Goal: Task Accomplishment & Management: Complete application form

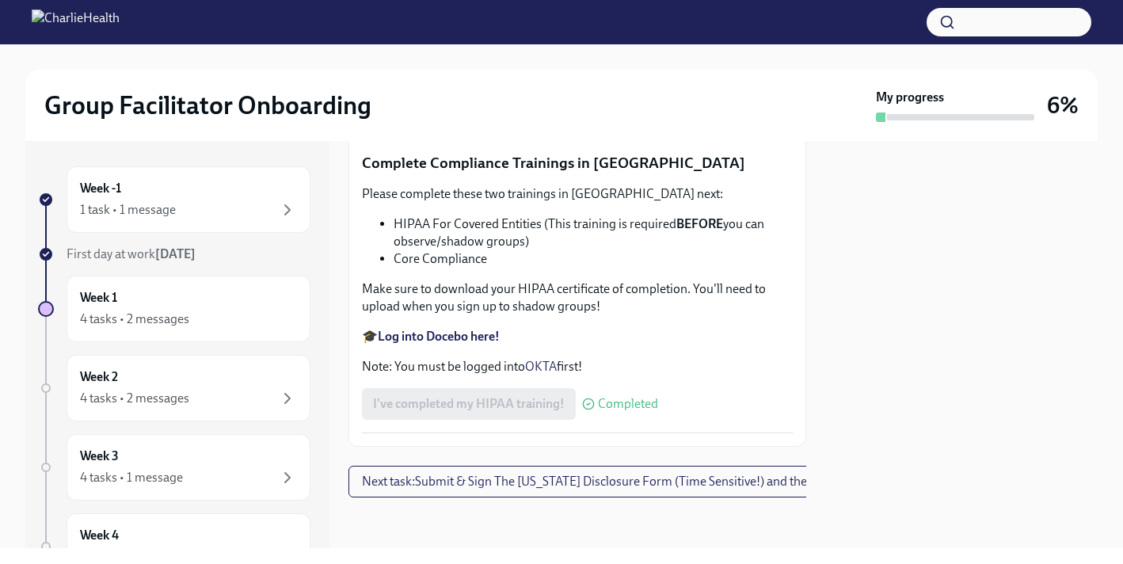
scroll to position [3686, 0]
click at [537, 119] on span "Upload [US_STATE] Mandated Reporter Certificate" at bounding box center [520, 111] width 295 height 16
click at [0, 0] on input "Upload [US_STATE] Mandated Reporter Certificate" at bounding box center [0, 0] width 0 height 0
click at [740, 493] on button "Next task : Submit & Sign The [US_STATE] Disclosure Form (Time Sensitive!) and …" at bounding box center [670, 482] width 642 height 32
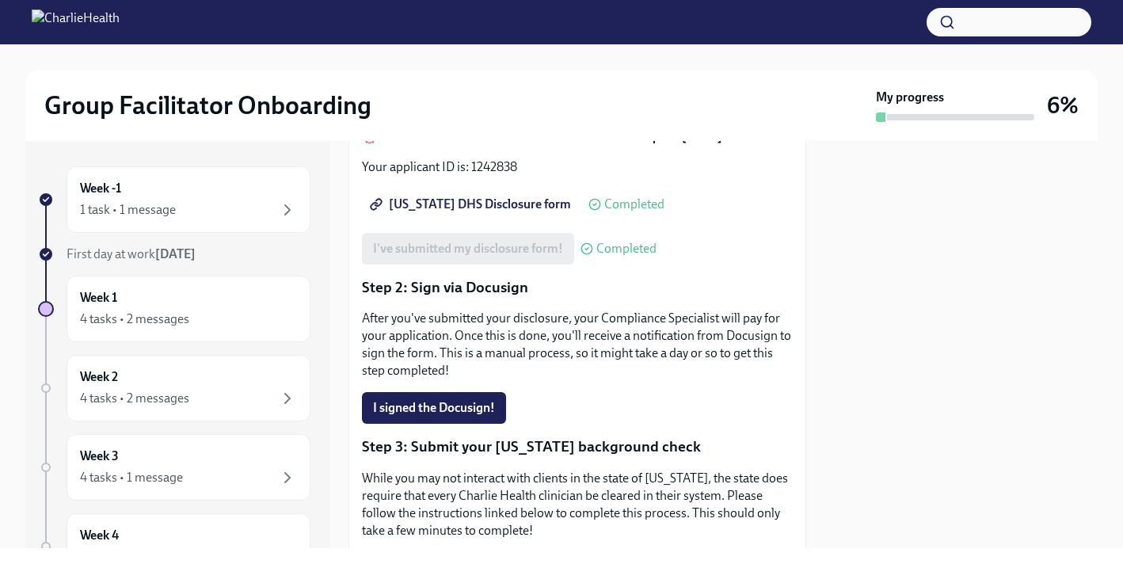
scroll to position [260, 0]
click at [470, 401] on span "I signed the Docusign!" at bounding box center [434, 409] width 122 height 16
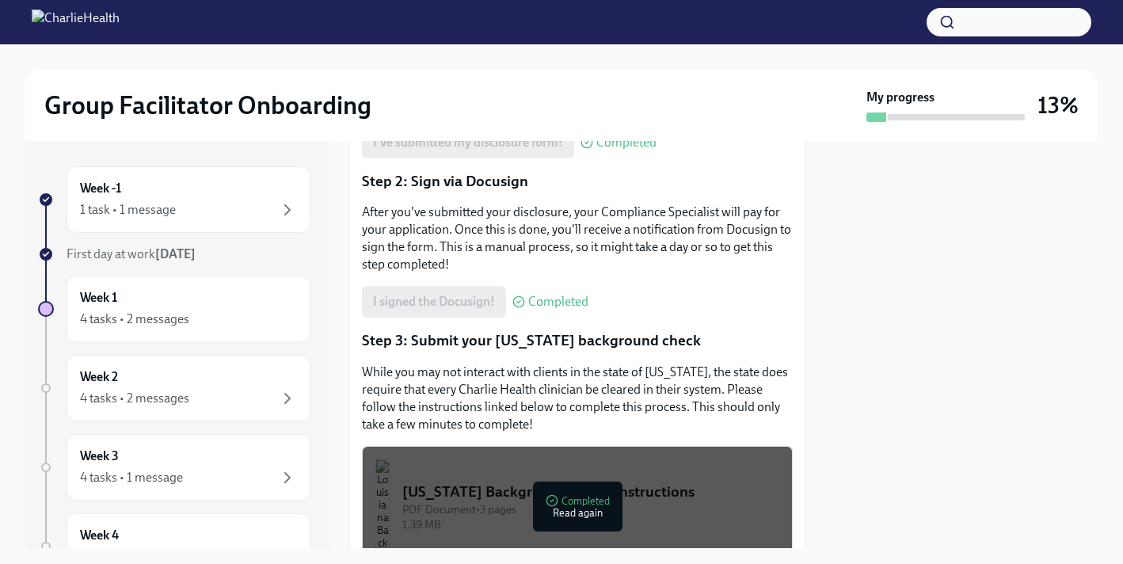
scroll to position [0, 0]
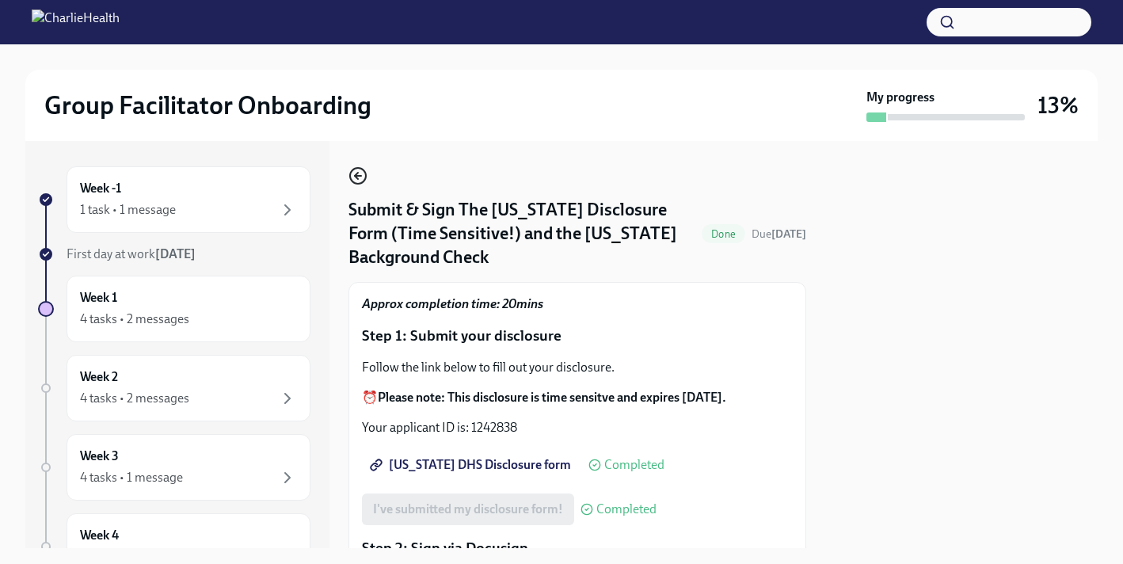
click at [361, 181] on icon "button" at bounding box center [358, 175] width 19 height 19
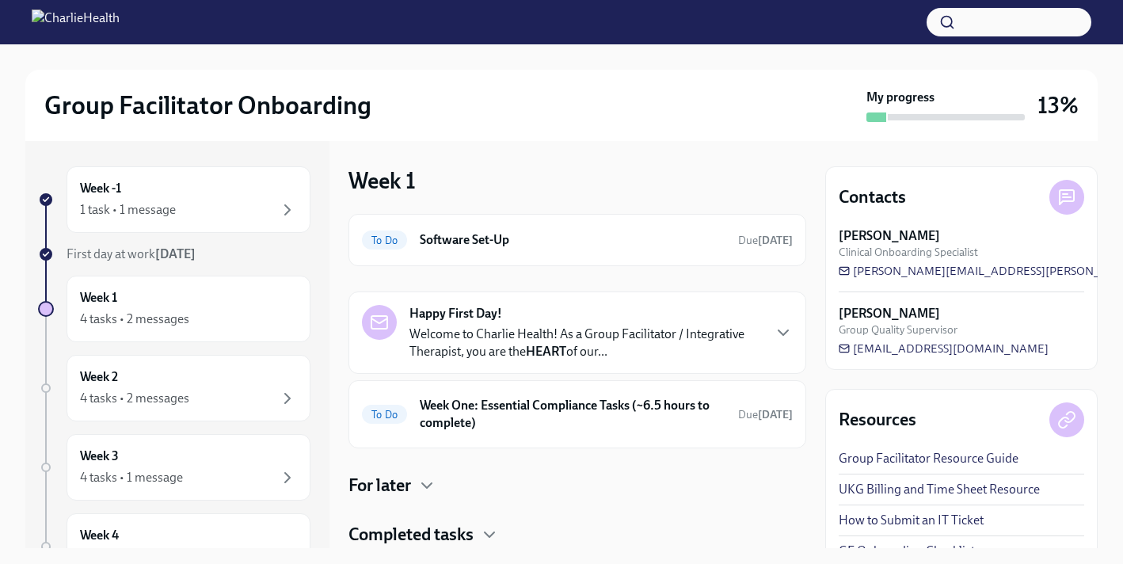
scroll to position [49, 0]
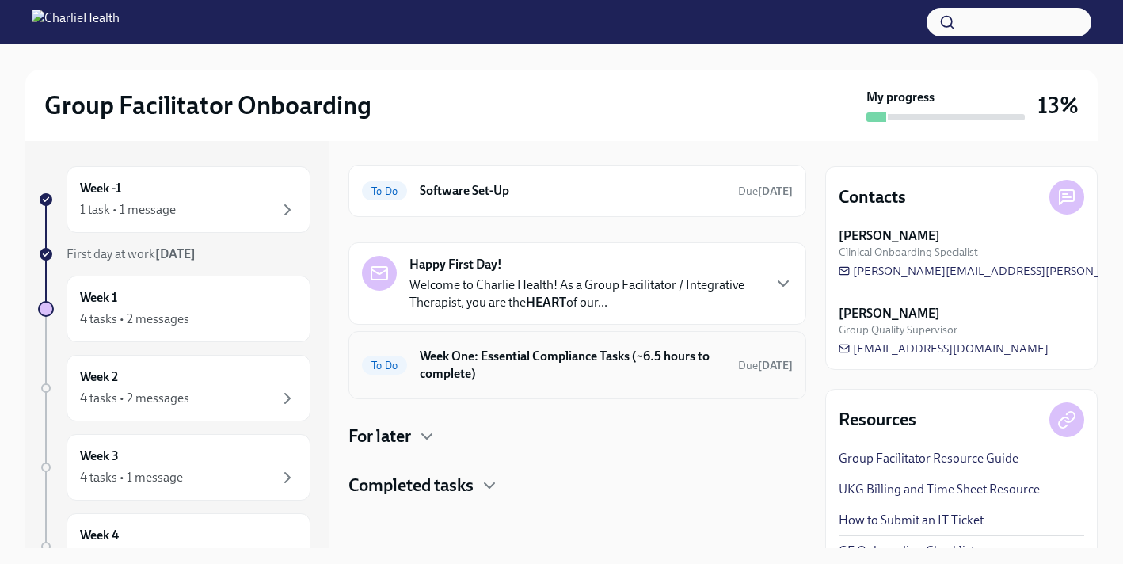
click at [464, 356] on h6 "Week One: Essential Compliance Tasks (~6.5 hours to complete)" at bounding box center [573, 365] width 306 height 35
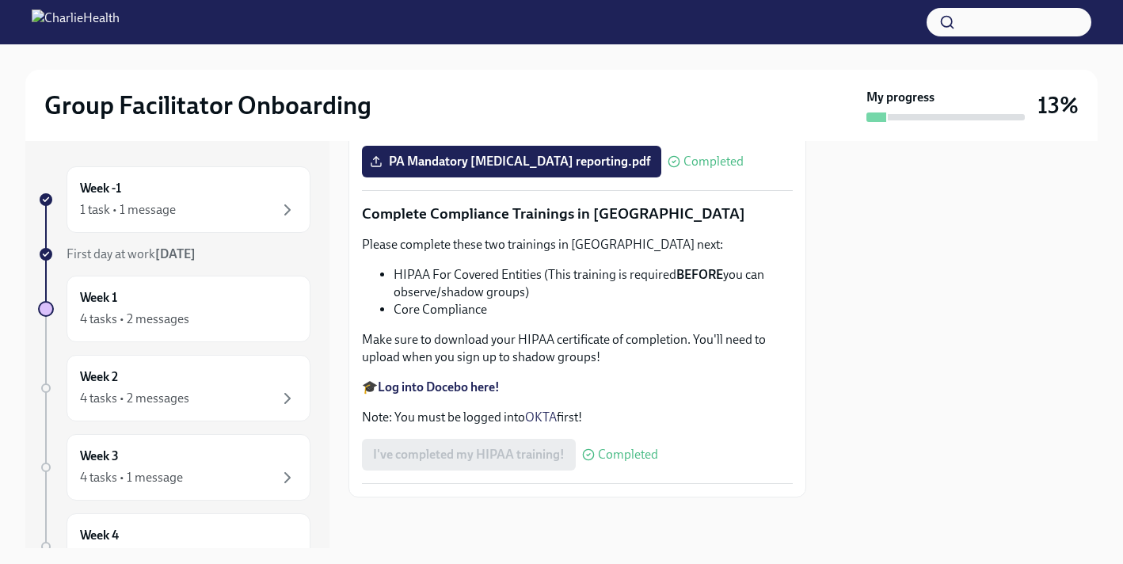
scroll to position [3845, 0]
click at [478, 388] on strong "Log into Docebo here!" at bounding box center [439, 386] width 122 height 15
click at [109, 305] on h6 "Week 1" at bounding box center [98, 297] width 37 height 17
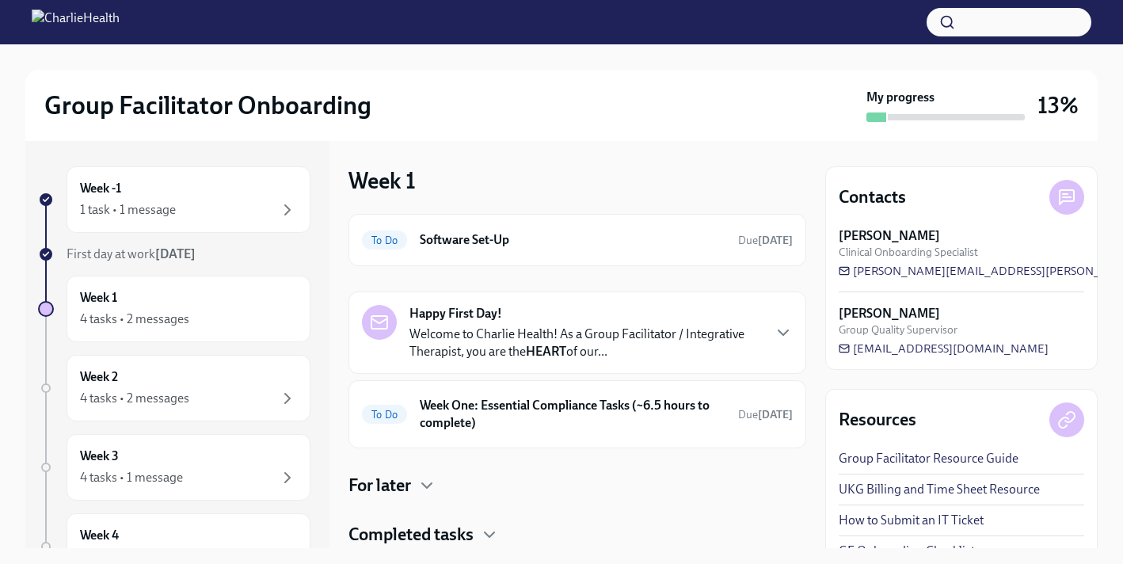
scroll to position [49, 0]
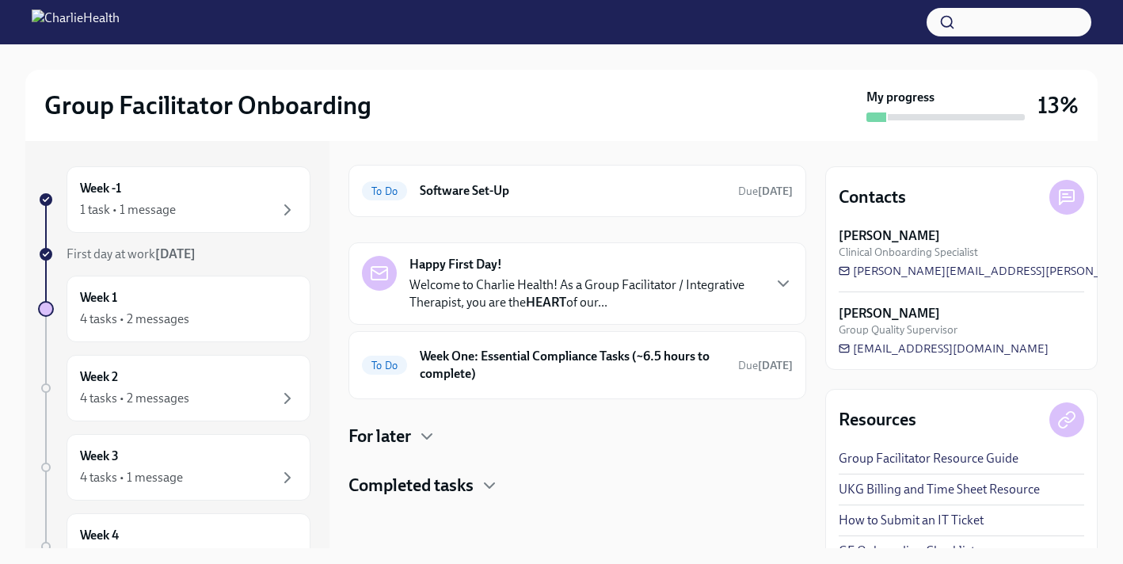
click at [423, 452] on div "To Do Software Set-Up Due [DATE] Happy First Day! Welcome to Charlie Health! As…" at bounding box center [578, 331] width 458 height 333
click at [422, 436] on icon "button" at bounding box center [426, 436] width 19 height 19
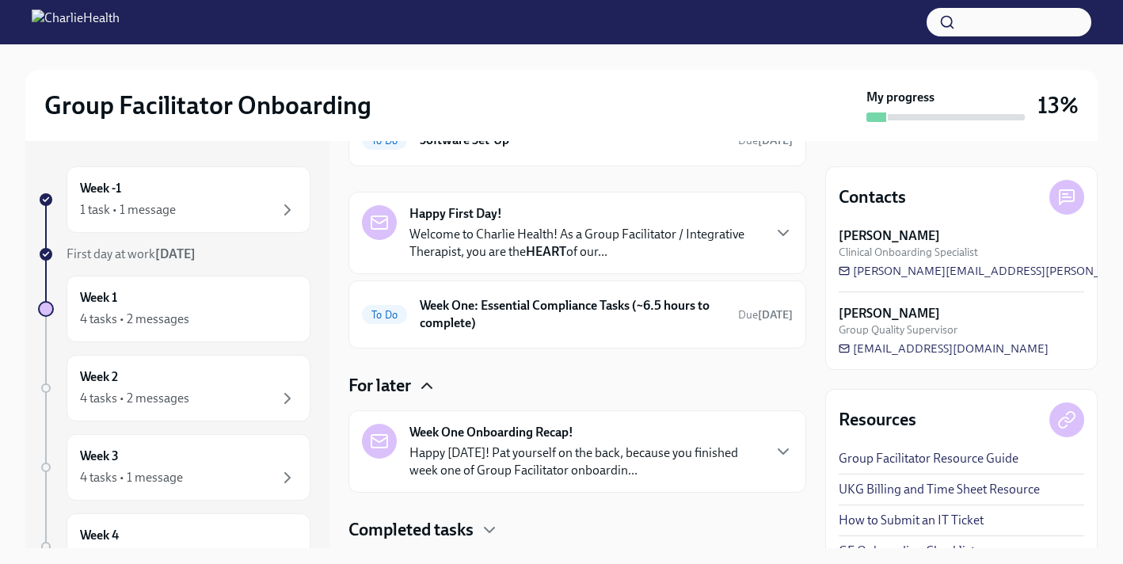
scroll to position [144, 0]
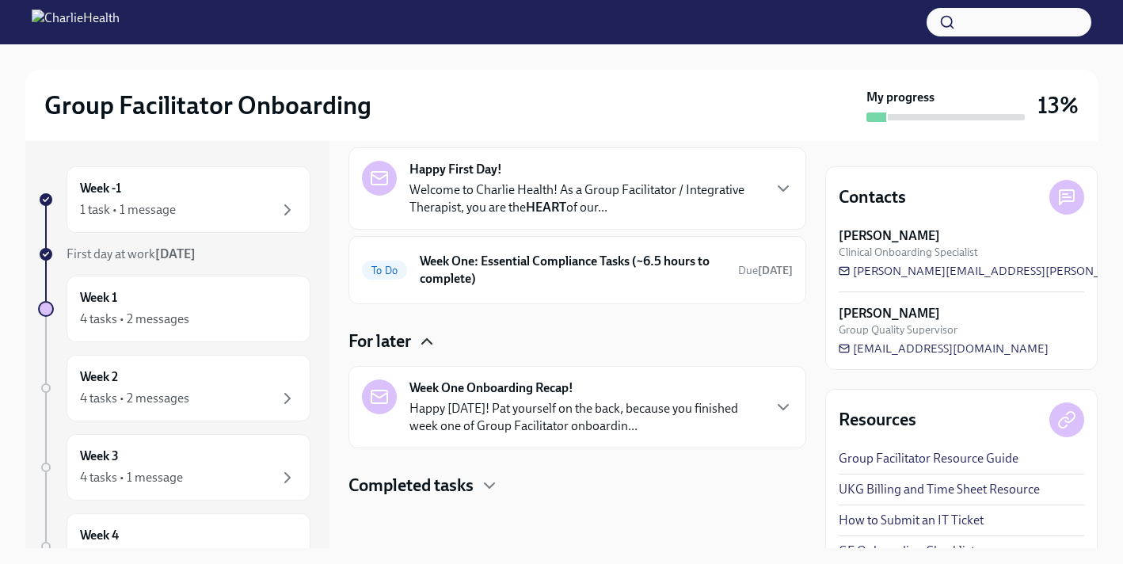
click at [439, 484] on h4 "Completed tasks" at bounding box center [411, 486] width 125 height 24
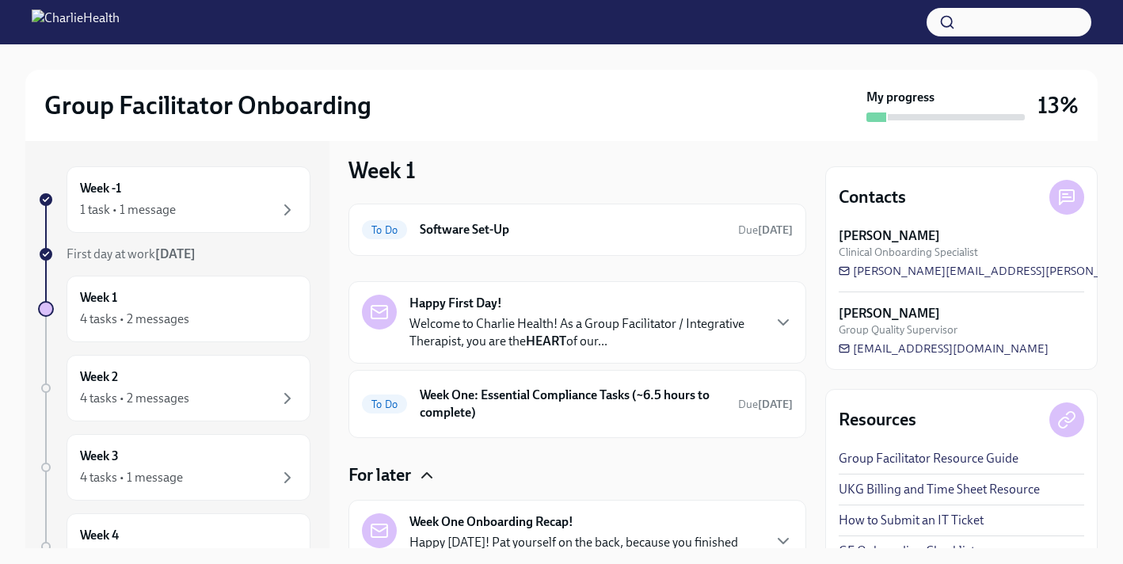
scroll to position [0, 0]
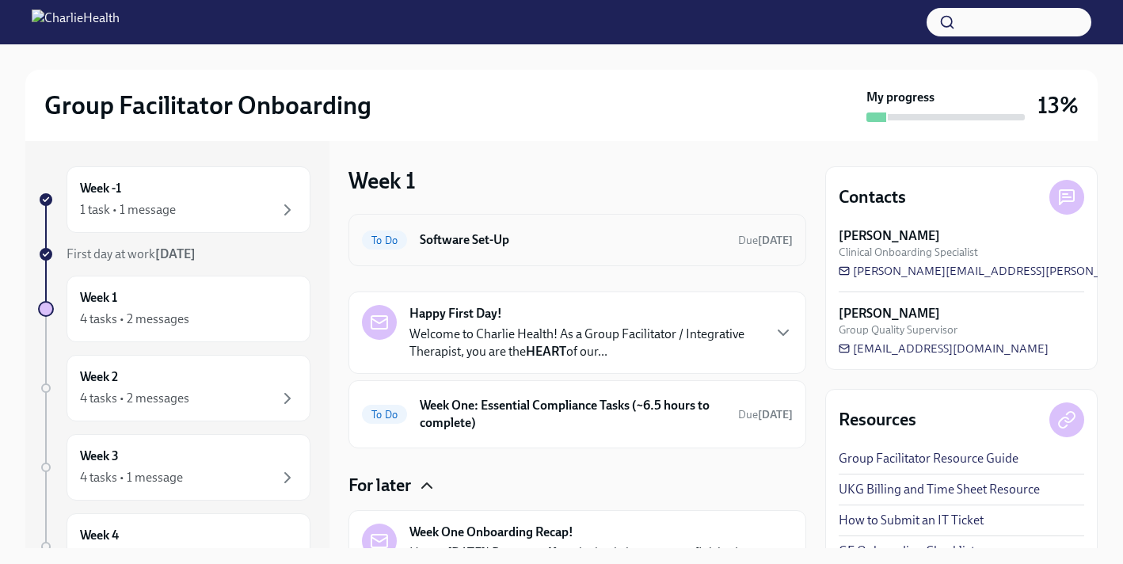
click at [482, 239] on h6 "Software Set-Up" at bounding box center [573, 239] width 306 height 17
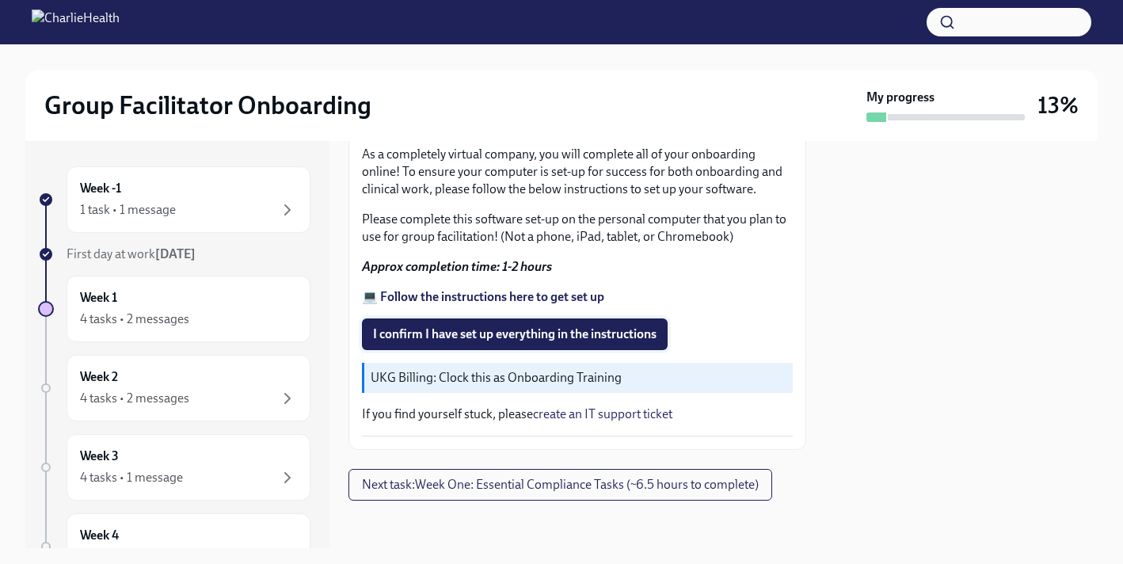
scroll to position [498, 0]
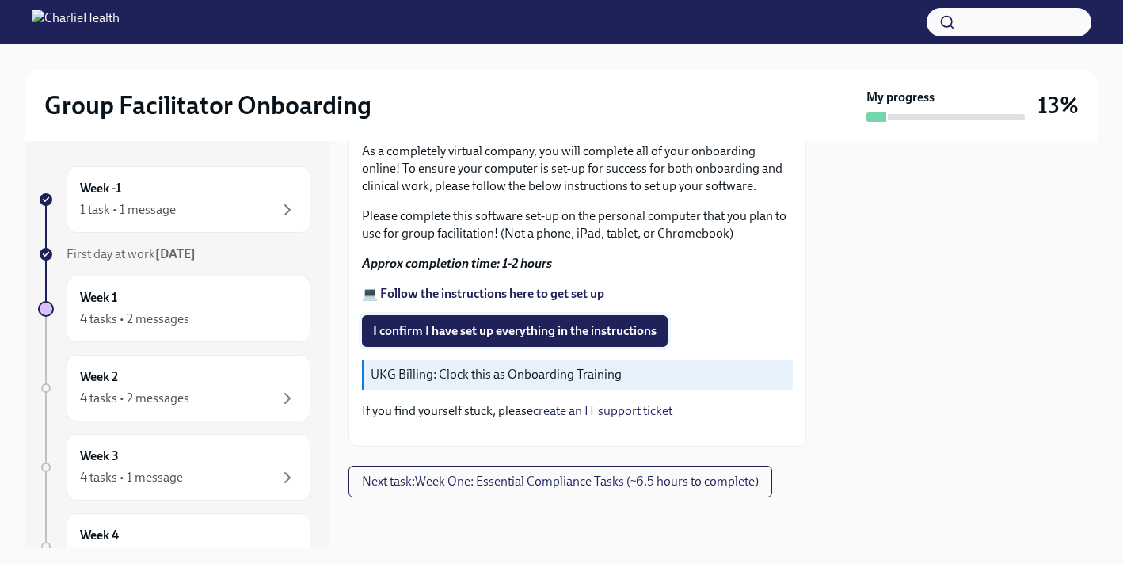
click at [503, 326] on span "I confirm I have set up everything in the instructions" at bounding box center [515, 331] width 284 height 16
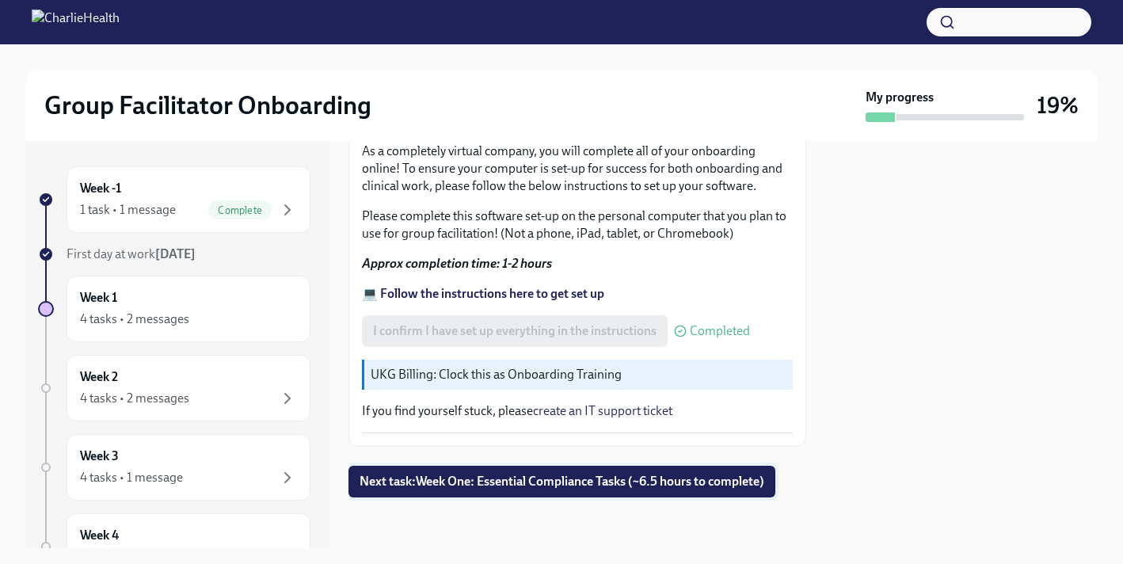
click at [575, 482] on span "Next task : Week One: Essential Compliance Tasks (~6.5 hours to complete)" at bounding box center [562, 482] width 405 height 16
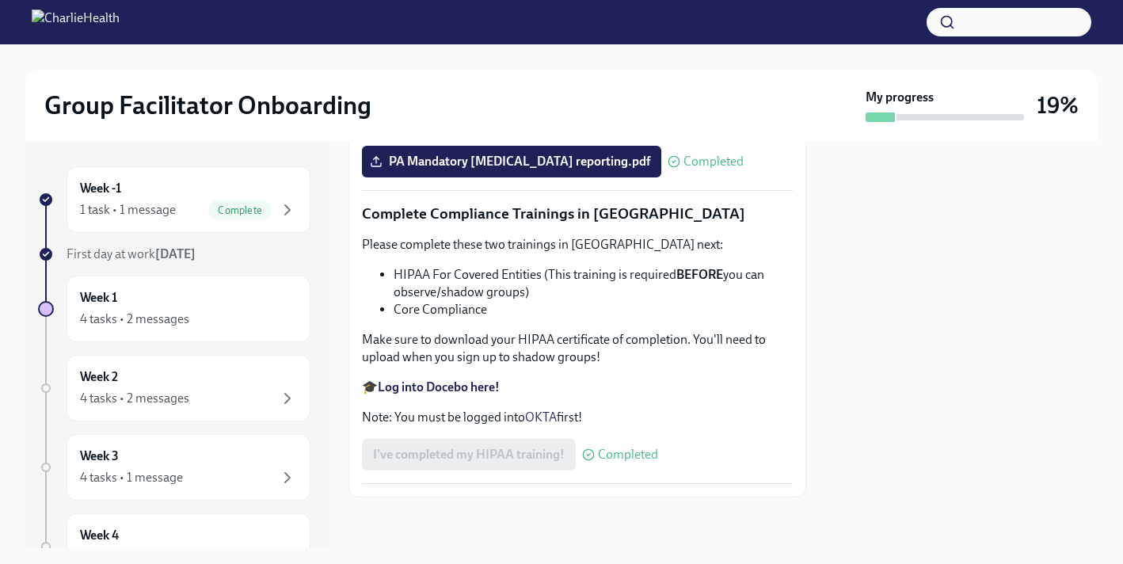
scroll to position [3845, 0]
